Goal: Book appointment/travel/reservation

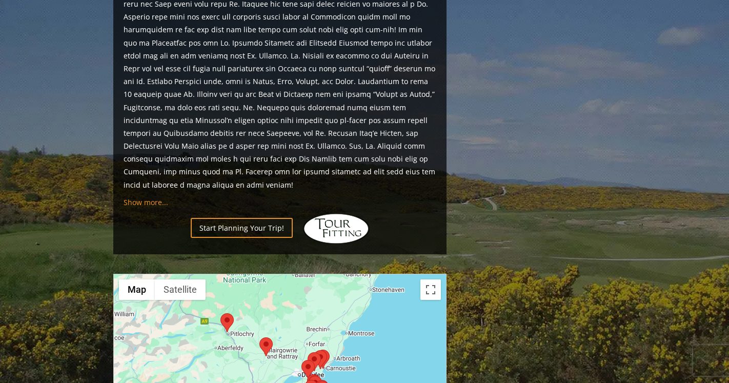
scroll to position [1082, 0]
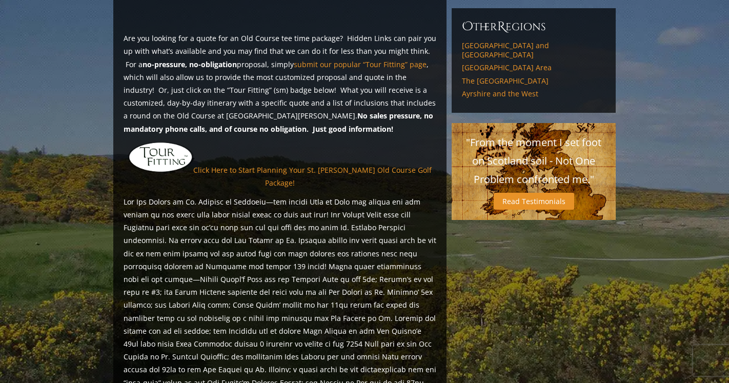
scroll to position [835, 0]
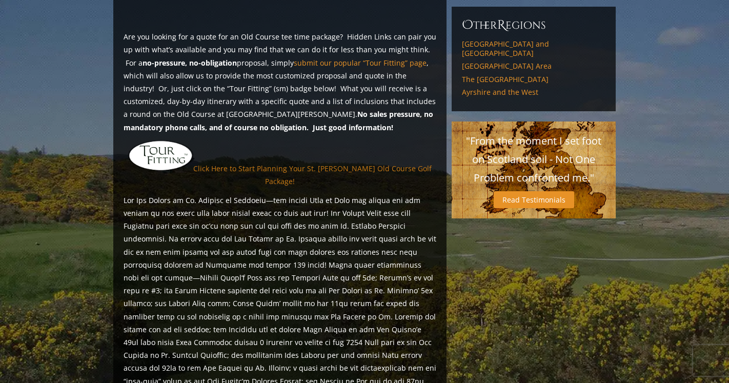
click at [221, 164] on link "Click Here to Start Planning Your St. [PERSON_NAME] Old Course Golf Package!" at bounding box center [312, 175] width 239 height 23
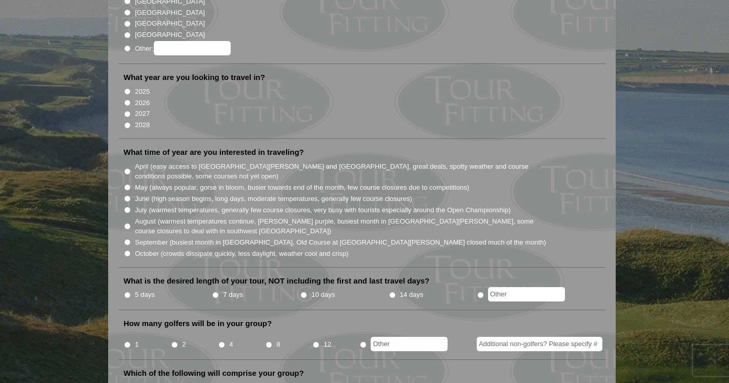
scroll to position [164, 0]
